Goal: Task Accomplishment & Management: Manage account settings

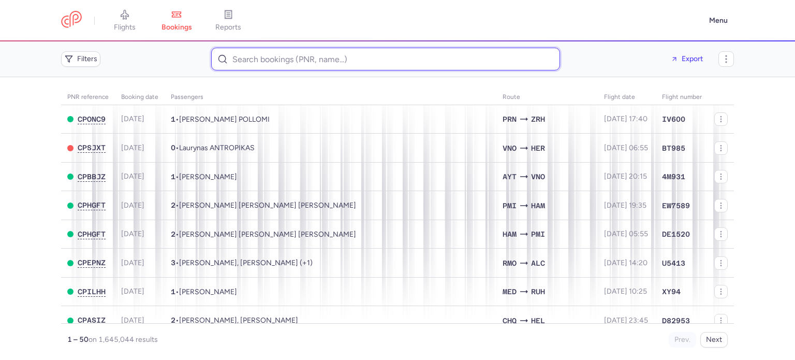
click at [263, 66] on input at bounding box center [385, 59] width 349 height 23
paste input "donika1kosumi@gmail.com"
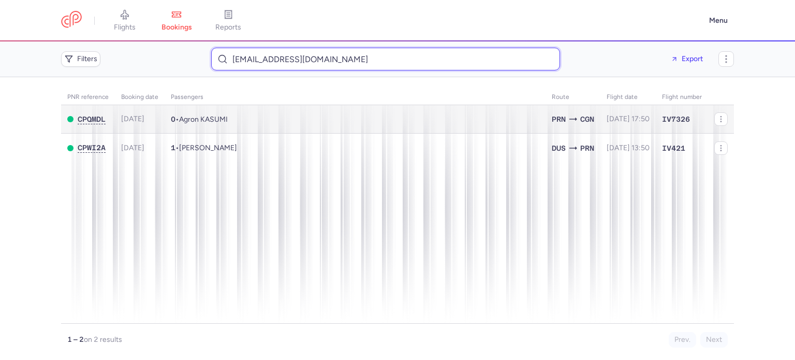
type input "donika1kosumi@gmail.com"
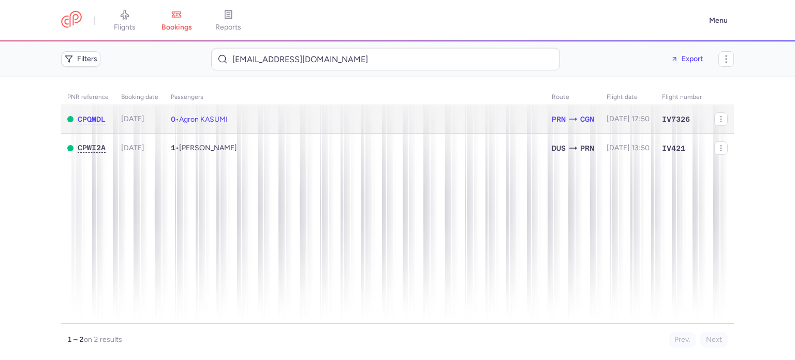
click at [284, 124] on td "0 • Agron KASUMI" at bounding box center [355, 119] width 381 height 28
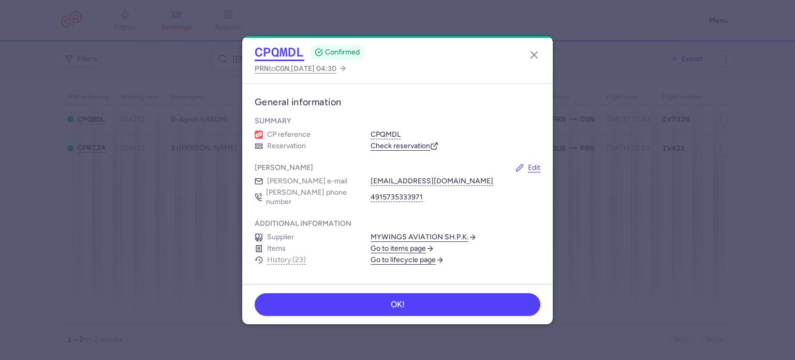
click at [275, 0] on body "flights bookings reports Menu Filters donika1kosumi@gmail.com Export PNR refere…" at bounding box center [397, 0] width 795 height 0
click at [268, 51] on button "CPQMDL" at bounding box center [280, 52] width 50 height 16
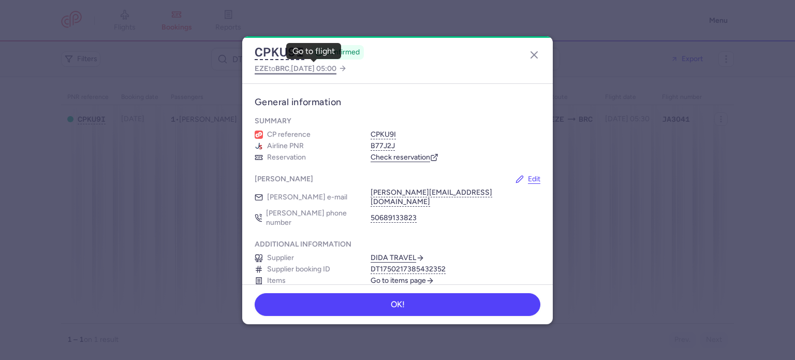
click at [323, 64] on span "2025 Sep 25, 05:00" at bounding box center [314, 68] width 46 height 9
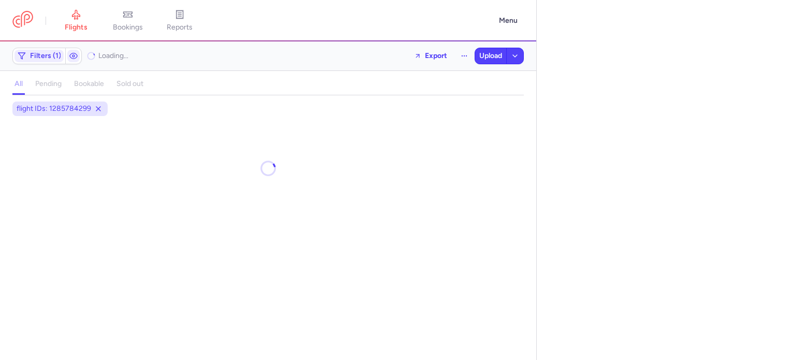
select select "days"
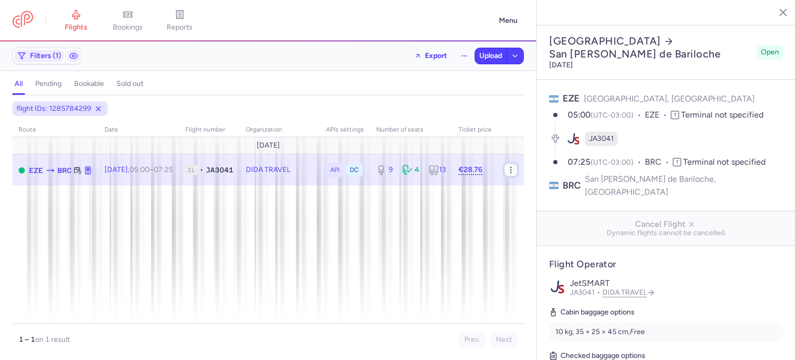
click at [513, 170] on icon "button" at bounding box center [511, 170] width 8 height 8
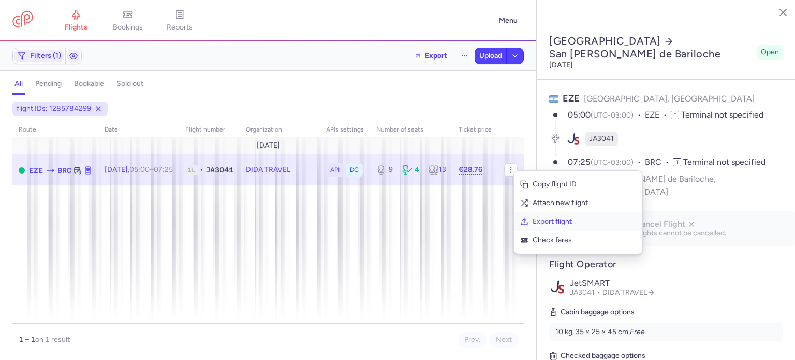
click at [543, 222] on span "Export flight" at bounding box center [583, 221] width 103 height 10
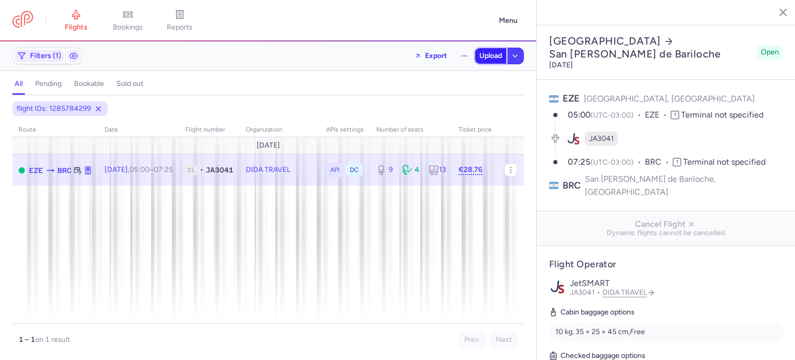
click at [485, 52] on span "Upload" at bounding box center [490, 56] width 23 height 8
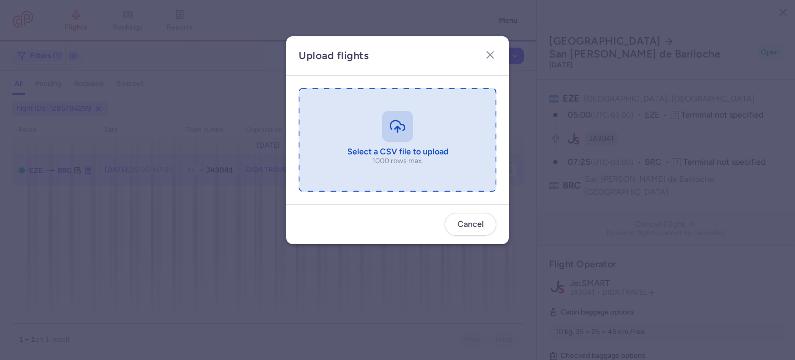
click at [387, 117] on input "file" at bounding box center [398, 139] width 198 height 103
type input "C:\fakepath\export_flight_JA3041_20250813,1551 (1).csv"
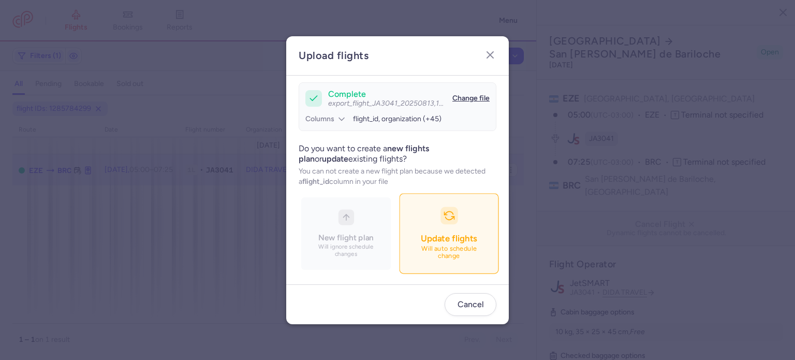
scroll to position [89, 0]
click at [421, 242] on span "Update flights" at bounding box center [449, 238] width 56 height 10
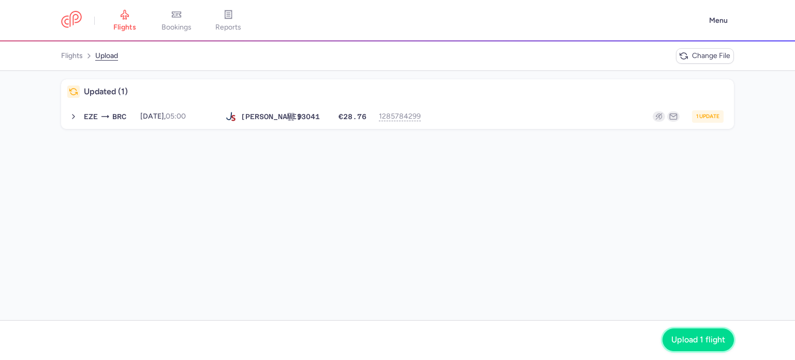
click at [687, 342] on span "Upload 1 flight" at bounding box center [698, 339] width 54 height 9
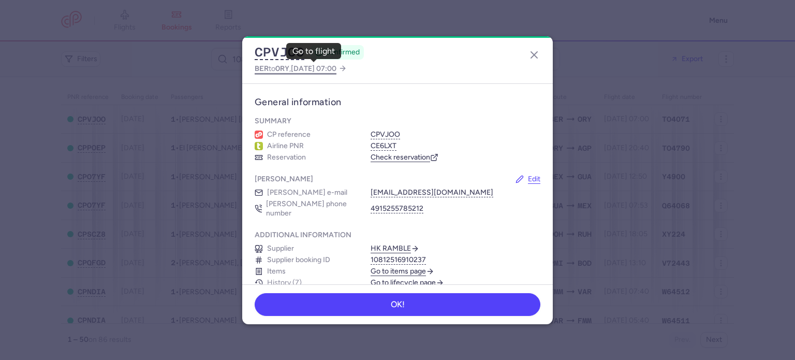
click at [304, 71] on span "2025 Aug 14, 07:00" at bounding box center [314, 68] width 46 height 9
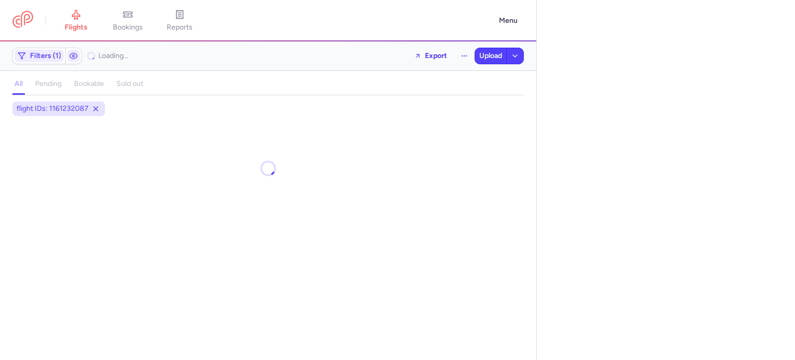
select select "days"
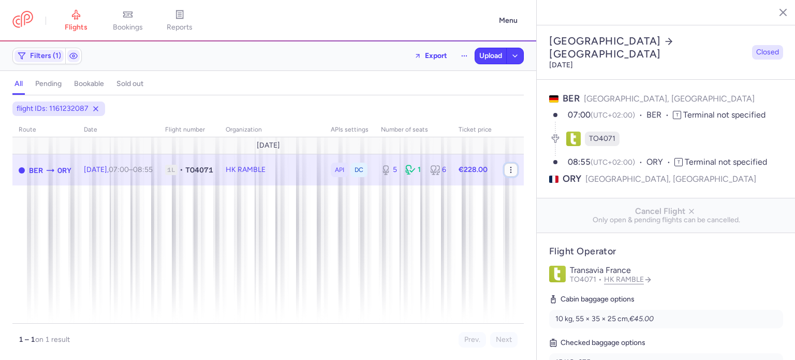
click at [513, 171] on icon "button" at bounding box center [511, 170] width 8 height 8
click at [532, 222] on span "Export flight" at bounding box center [583, 222] width 103 height 10
click at [489, 57] on span "Upload" at bounding box center [490, 56] width 23 height 8
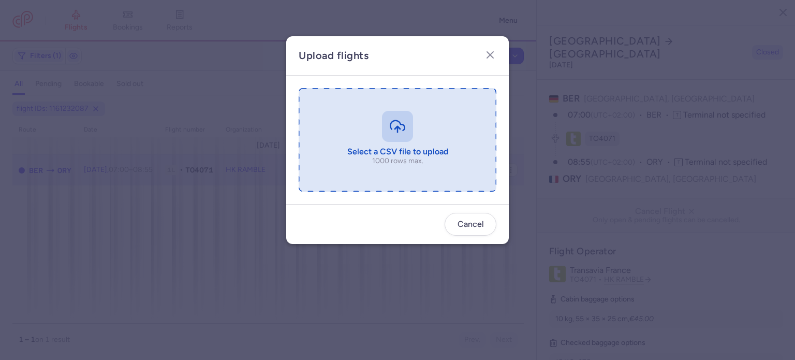
click at [373, 158] on input "file" at bounding box center [398, 139] width 198 height 103
type input "C:\fakepath\export_flight_TO4071_20250813,1553 (1).csv"
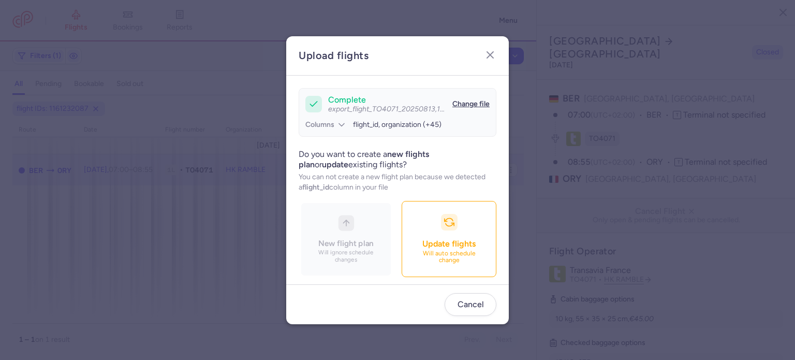
scroll to position [89, 0]
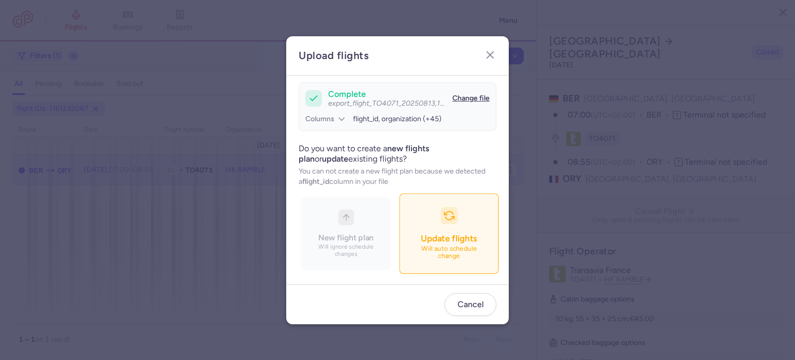
click at [421, 243] on span "Update flights" at bounding box center [449, 238] width 56 height 10
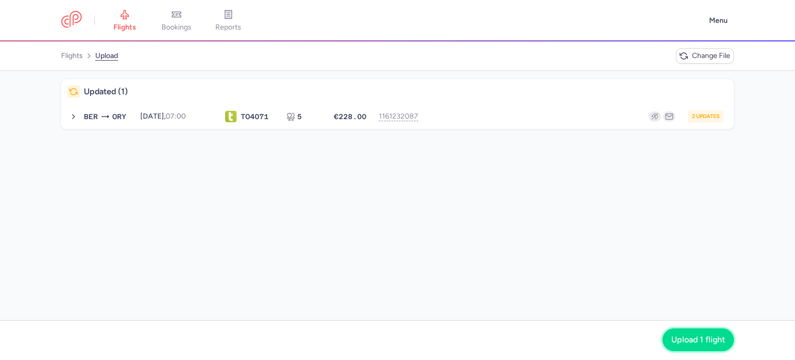
click at [688, 346] on button "Upload 1 flight" at bounding box center [697, 339] width 71 height 23
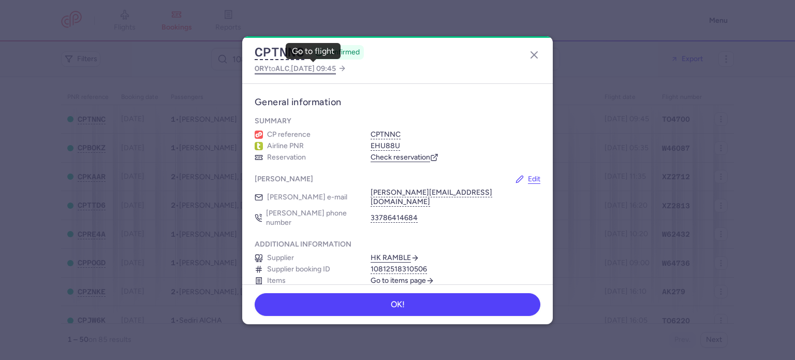
click at [289, 64] on span "ALC" at bounding box center [282, 68] width 14 height 8
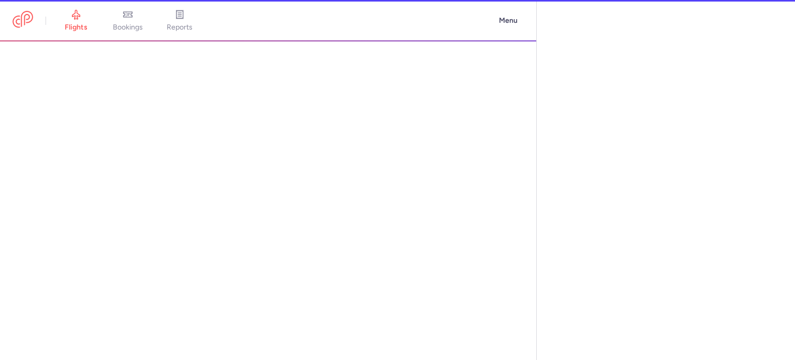
select select "days"
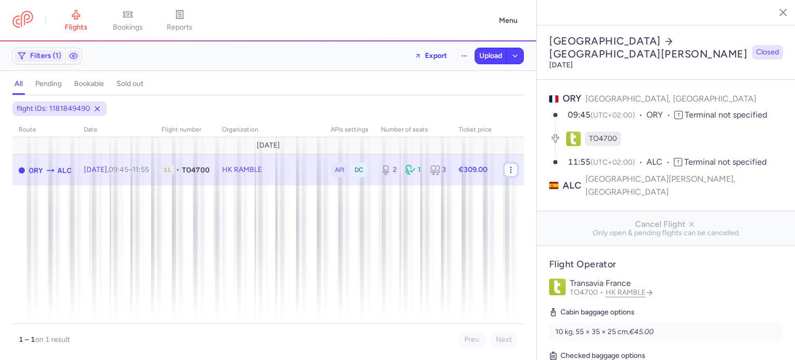
click at [513, 170] on icon "button" at bounding box center [511, 170] width 8 height 8
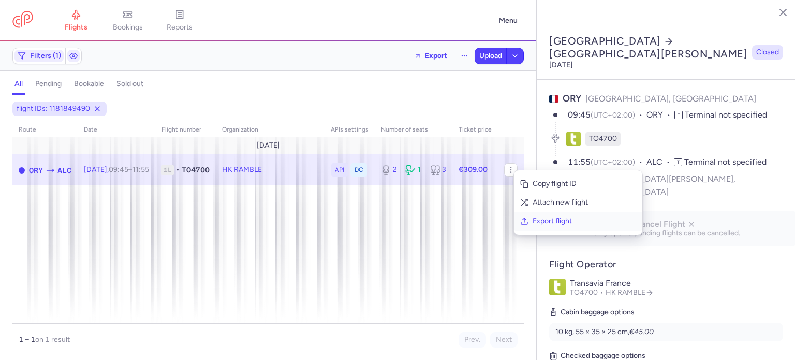
click at [533, 214] on button "Export flight" at bounding box center [578, 221] width 128 height 19
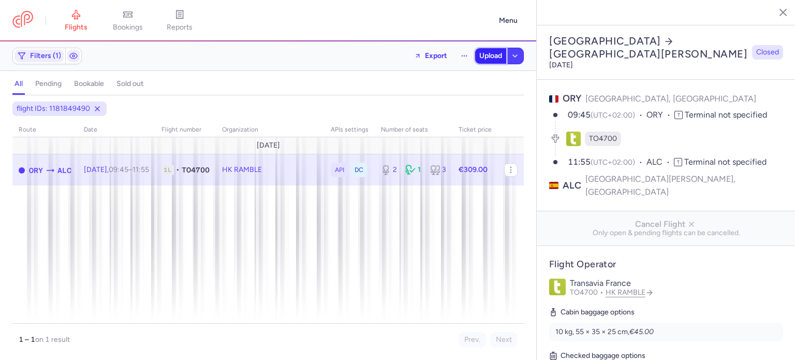
click at [484, 49] on button "Upload" at bounding box center [490, 56] width 31 height 16
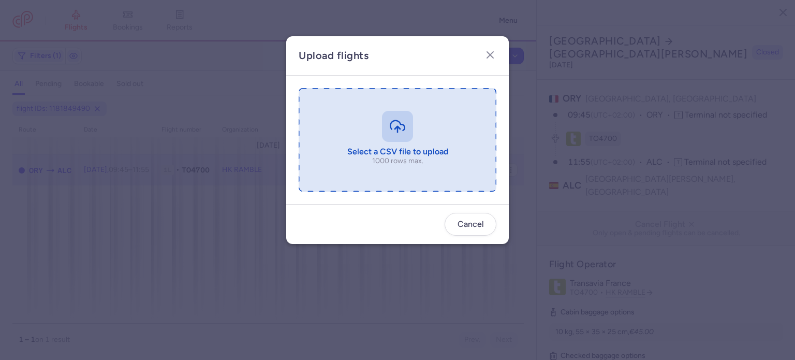
click at [348, 130] on input "file" at bounding box center [398, 139] width 198 height 103
type input "C:\fakepath\export_flight_TO4700_20250813,1555 (1).csv"
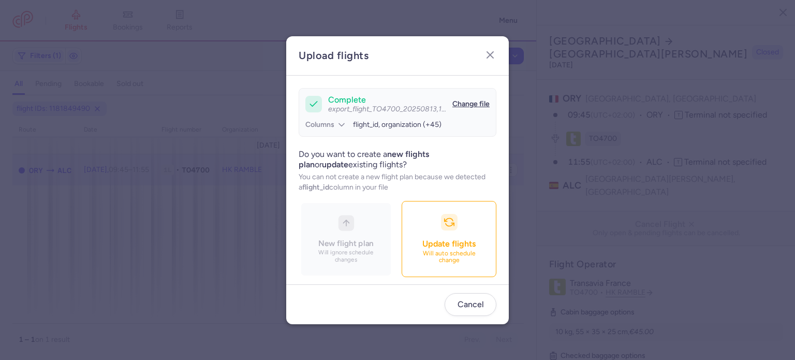
scroll to position [89, 0]
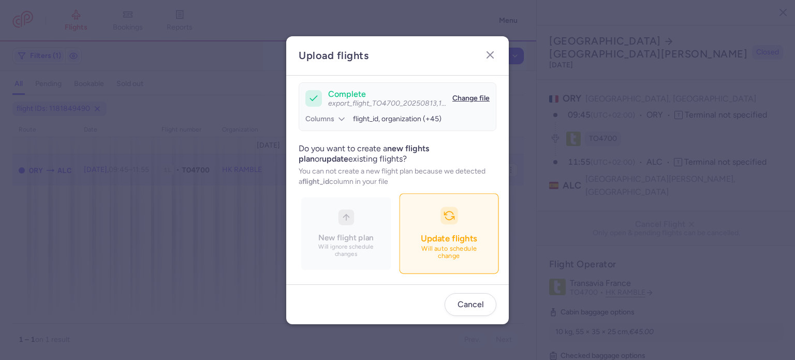
click at [421, 243] on span "Update flights" at bounding box center [449, 238] width 56 height 10
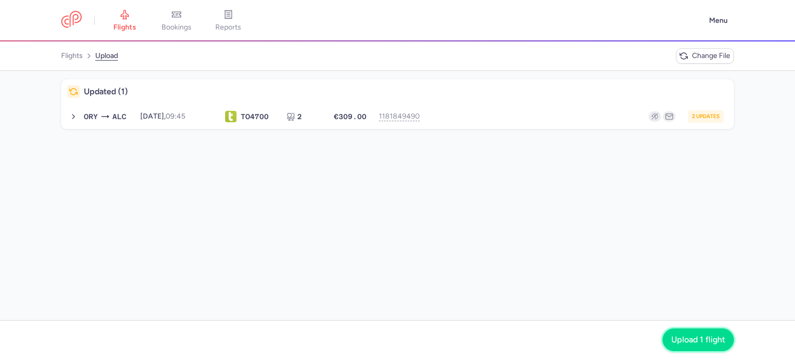
click at [679, 337] on span "Upload 1 flight" at bounding box center [698, 339] width 54 height 9
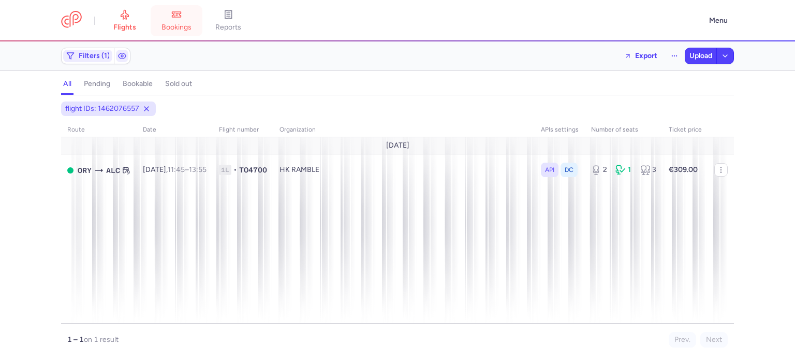
click at [172, 24] on span "bookings" at bounding box center [176, 27] width 30 height 9
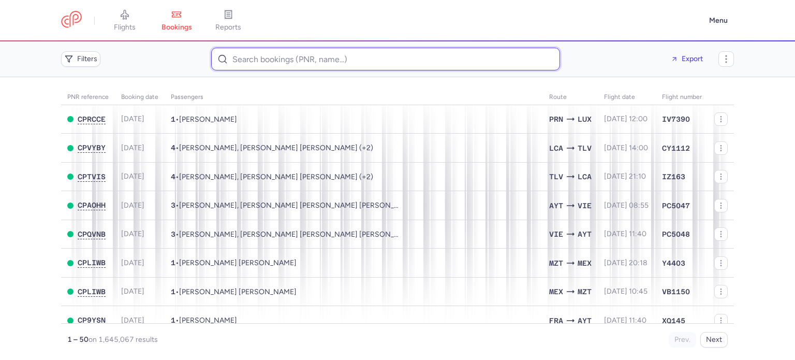
click at [282, 53] on input at bounding box center [385, 59] width 349 height 23
paste input "nojin.d@hotmail.com"
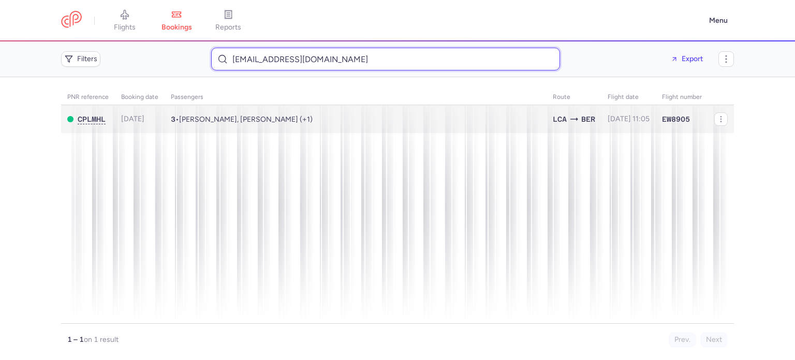
type input "nojin.d@hotmail.com"
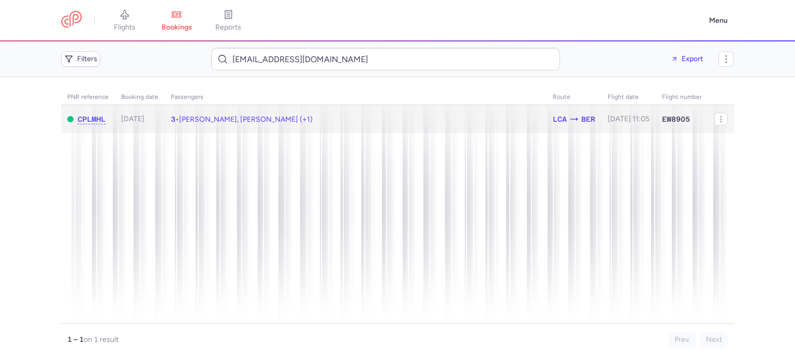
click at [265, 122] on span "Anahita DERAKHSHANI, Arsalan DERAKHSHANI (+1)" at bounding box center [245, 119] width 133 height 9
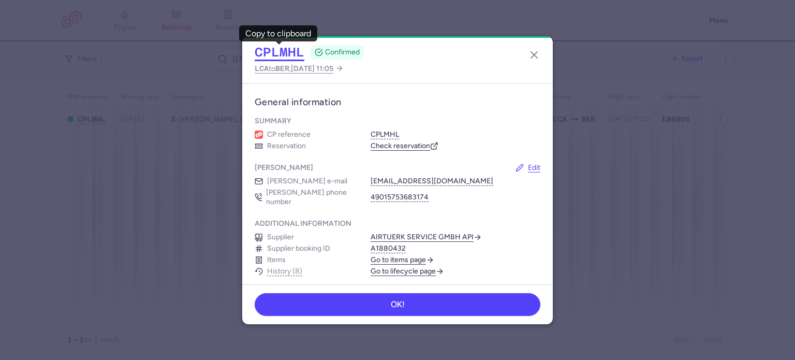
click at [263, 51] on button "CPLMHL" at bounding box center [280, 52] width 50 height 16
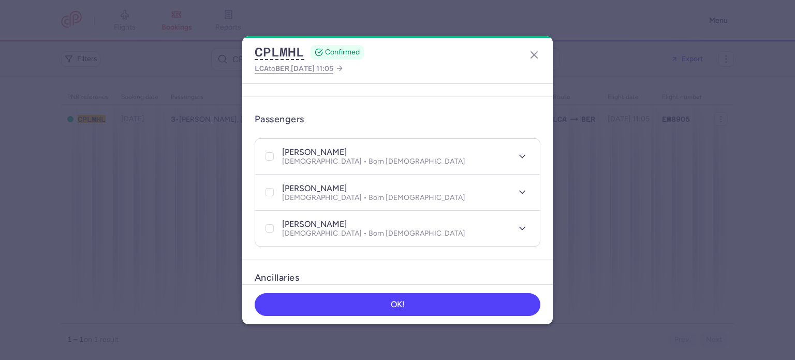
scroll to position [199, 0]
click at [517, 186] on icon "button" at bounding box center [522, 191] width 10 height 10
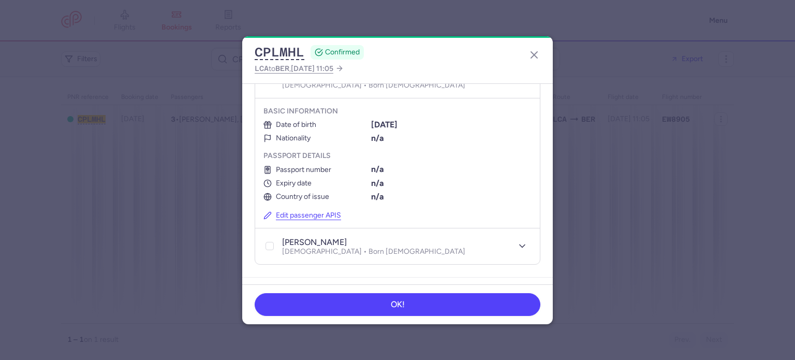
scroll to position [311, 0]
click at [310, 210] on button "Edit passenger APIS" at bounding box center [302, 214] width 78 height 9
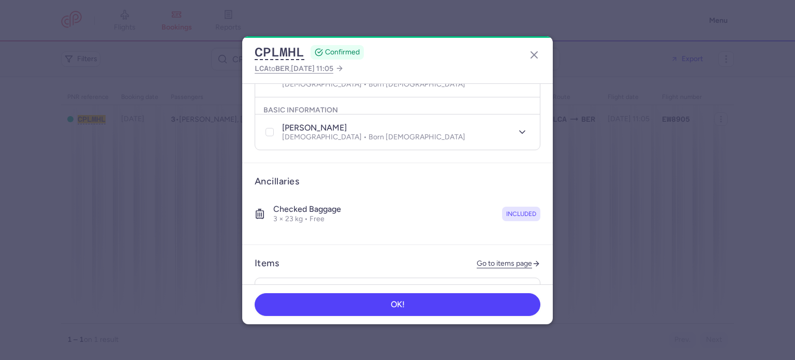
select select "1"
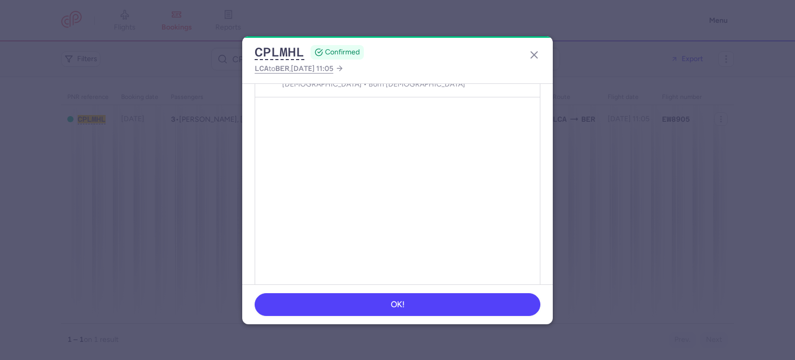
scroll to position [315, 0]
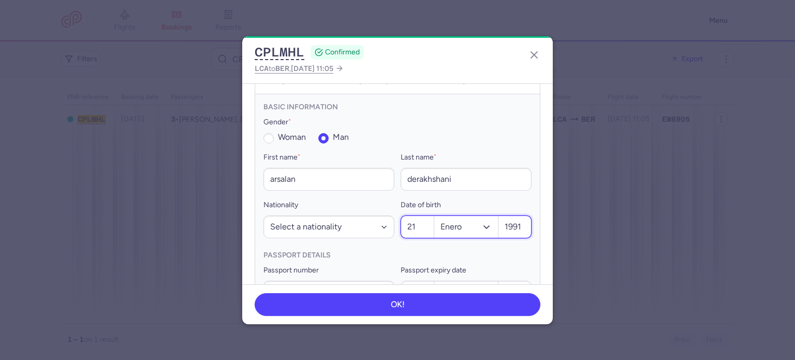
click at [412, 221] on input "21" at bounding box center [417, 227] width 33 height 22
type input "27"
click at [475, 216] on select "Months Enero Febrero Marzo Abril Mayo Junio Julio Agosto Septiembre Octubre Nov…" at bounding box center [466, 227] width 64 height 22
select select "9"
click at [434, 216] on select "Months Enero Febrero Marzo Abril Mayo Junio Julio Agosto Septiembre Octubre Nov…" at bounding box center [466, 227] width 64 height 22
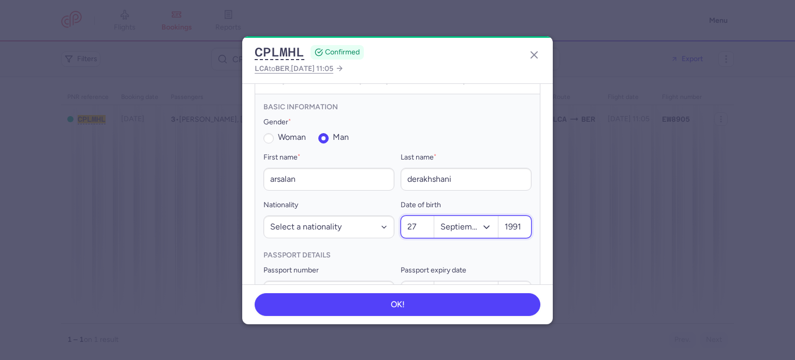
click at [519, 217] on input "1991" at bounding box center [514, 227] width 33 height 22
type input "1954"
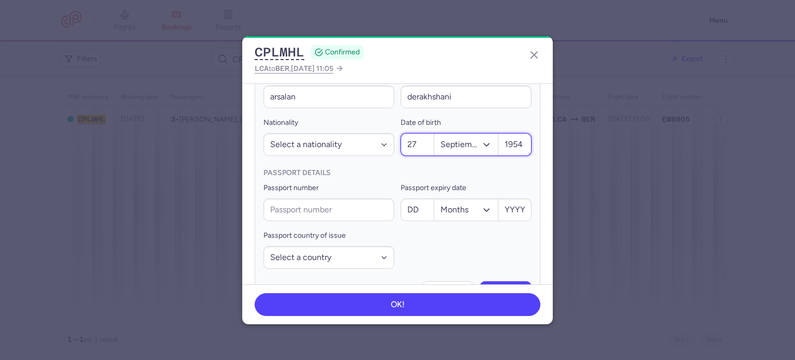
scroll to position [403, 0]
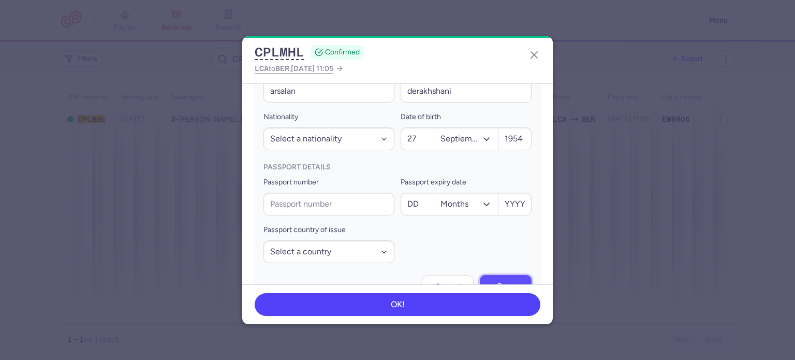
click at [497, 281] on span "Save" at bounding box center [506, 285] width 18 height 9
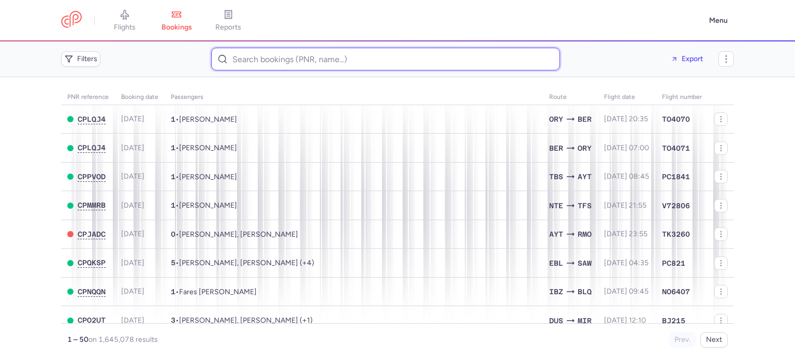
click at [293, 61] on input at bounding box center [385, 59] width 349 height 23
paste input "[EMAIL_ADDRESS][DOMAIN_NAME]"
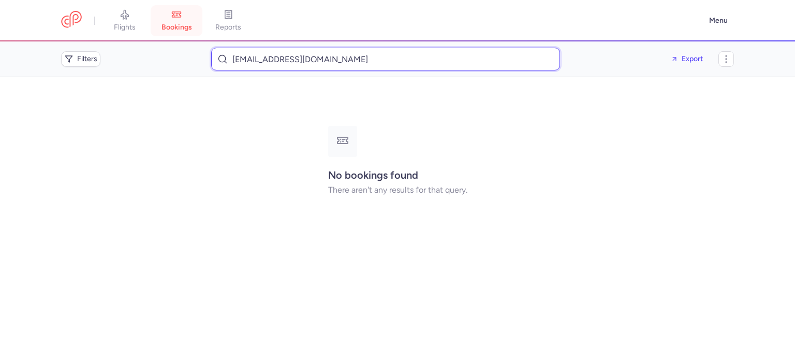
type input "vanitygio@tiscali.it"
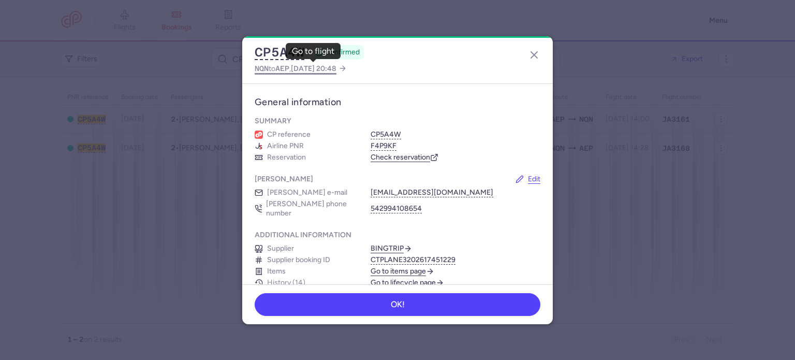
click at [286, 71] on span "AEP" at bounding box center [282, 68] width 14 height 8
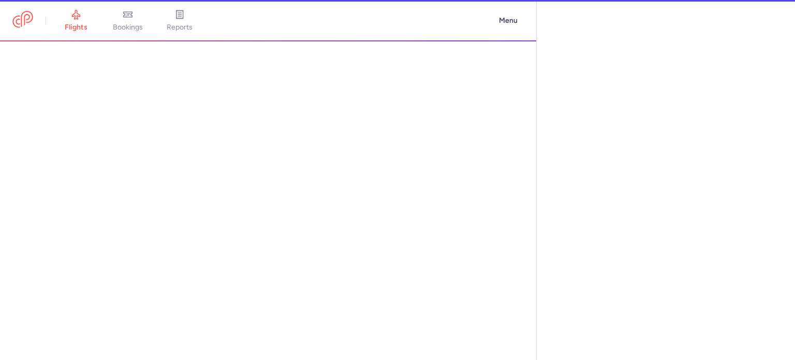
select select "days"
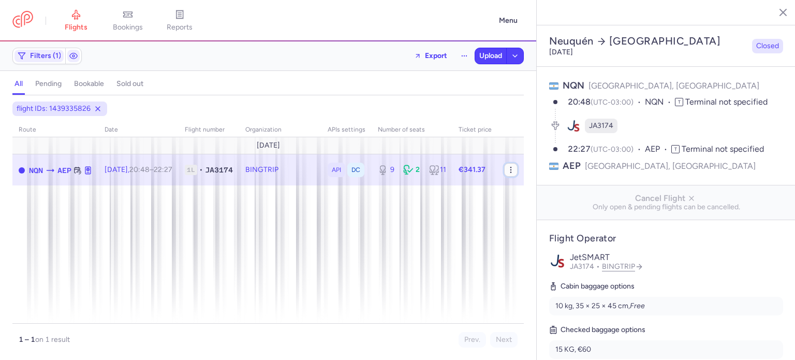
click at [513, 174] on button "button" at bounding box center [510, 169] width 13 height 13
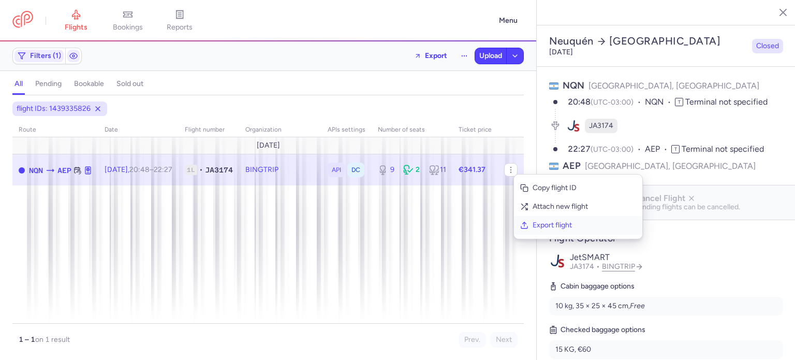
click at [549, 226] on span "Export flight" at bounding box center [583, 225] width 103 height 10
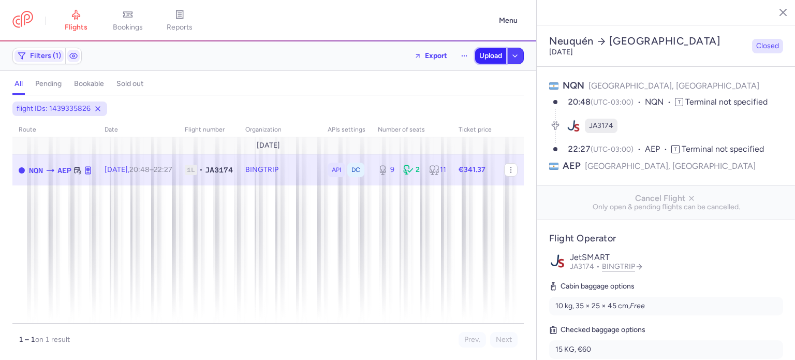
click at [491, 58] on span "Upload" at bounding box center [490, 56] width 23 height 8
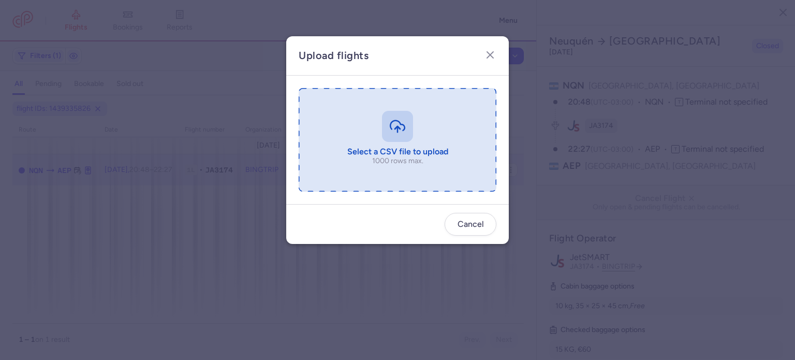
click at [352, 131] on input "file" at bounding box center [398, 139] width 198 height 103
type input "C:\fakepath\export_flight_JA3174_20250813,1612 (1).csv"
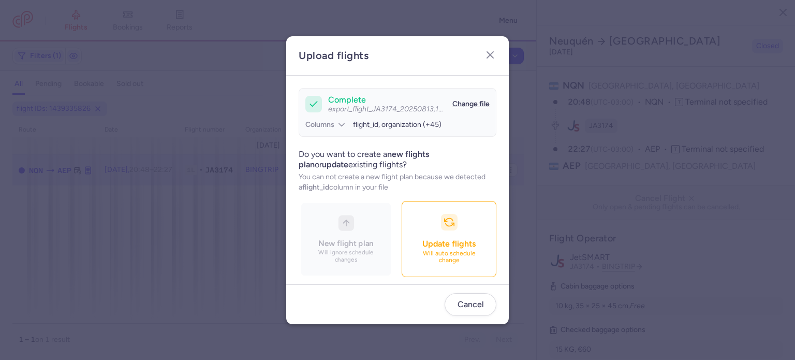
scroll to position [89, 0]
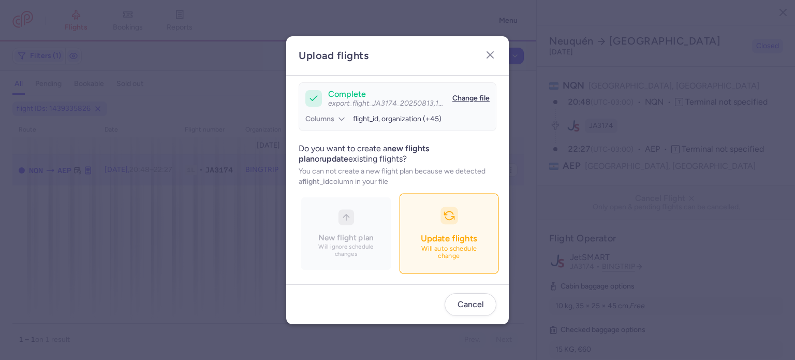
click at [443, 214] on icon "button" at bounding box center [448, 215] width 11 height 11
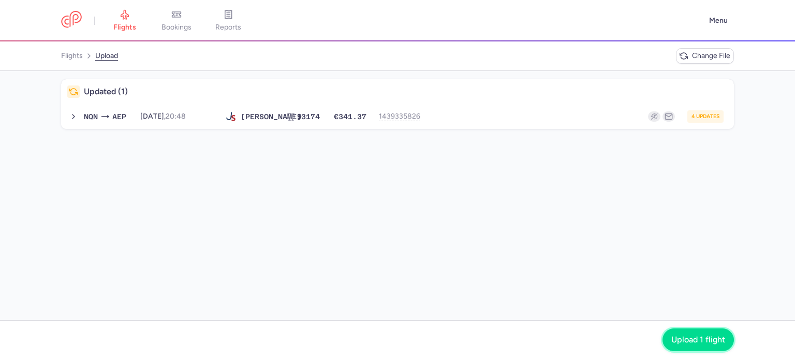
click at [689, 340] on span "Upload 1 flight" at bounding box center [698, 339] width 54 height 9
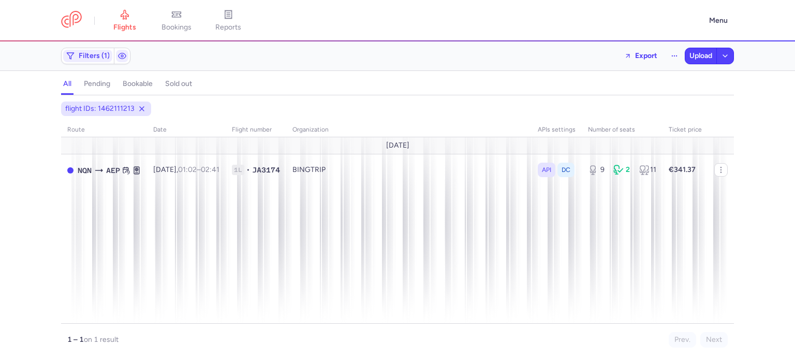
click at [181, 20] on link "bookings" at bounding box center [177, 20] width 52 height 23
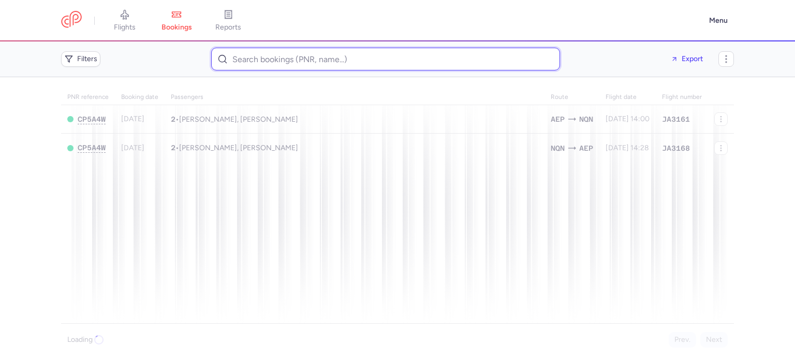
paste input "[EMAIL_ADDRESS][DOMAIN_NAME]"
click at [270, 62] on input "[EMAIL_ADDRESS][DOMAIN_NAME]" at bounding box center [385, 59] width 349 height 23
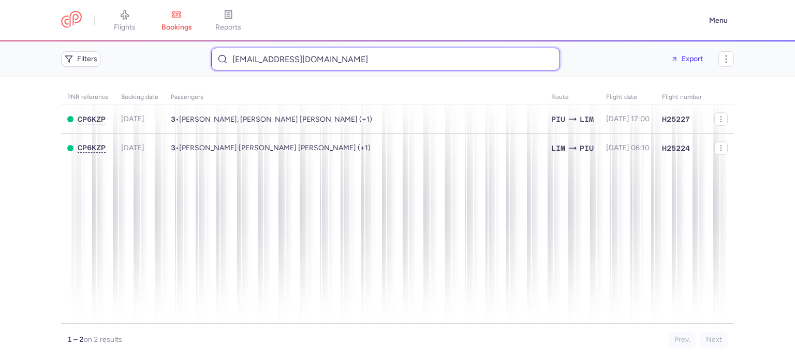
type input "[EMAIL_ADDRESS][DOMAIN_NAME]"
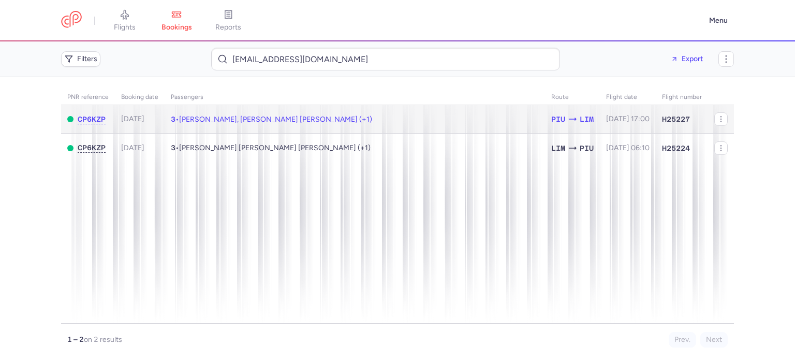
click at [225, 115] on span "[PERSON_NAME], [PERSON_NAME] [PERSON_NAME] (+1)" at bounding box center [275, 119] width 193 height 9
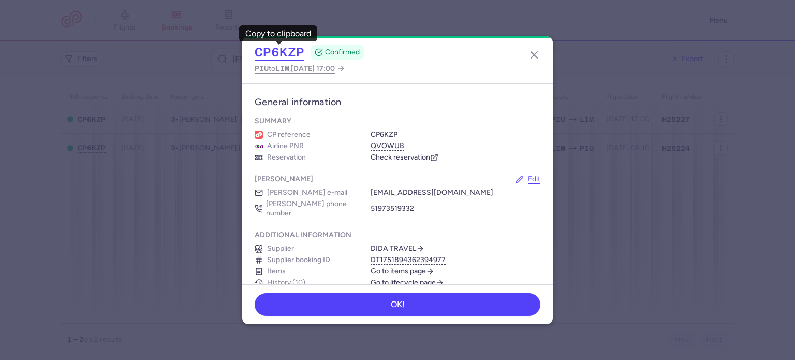
click at [272, 47] on button "CP6KZP" at bounding box center [280, 52] width 50 height 16
